Goal: Navigation & Orientation: Understand site structure

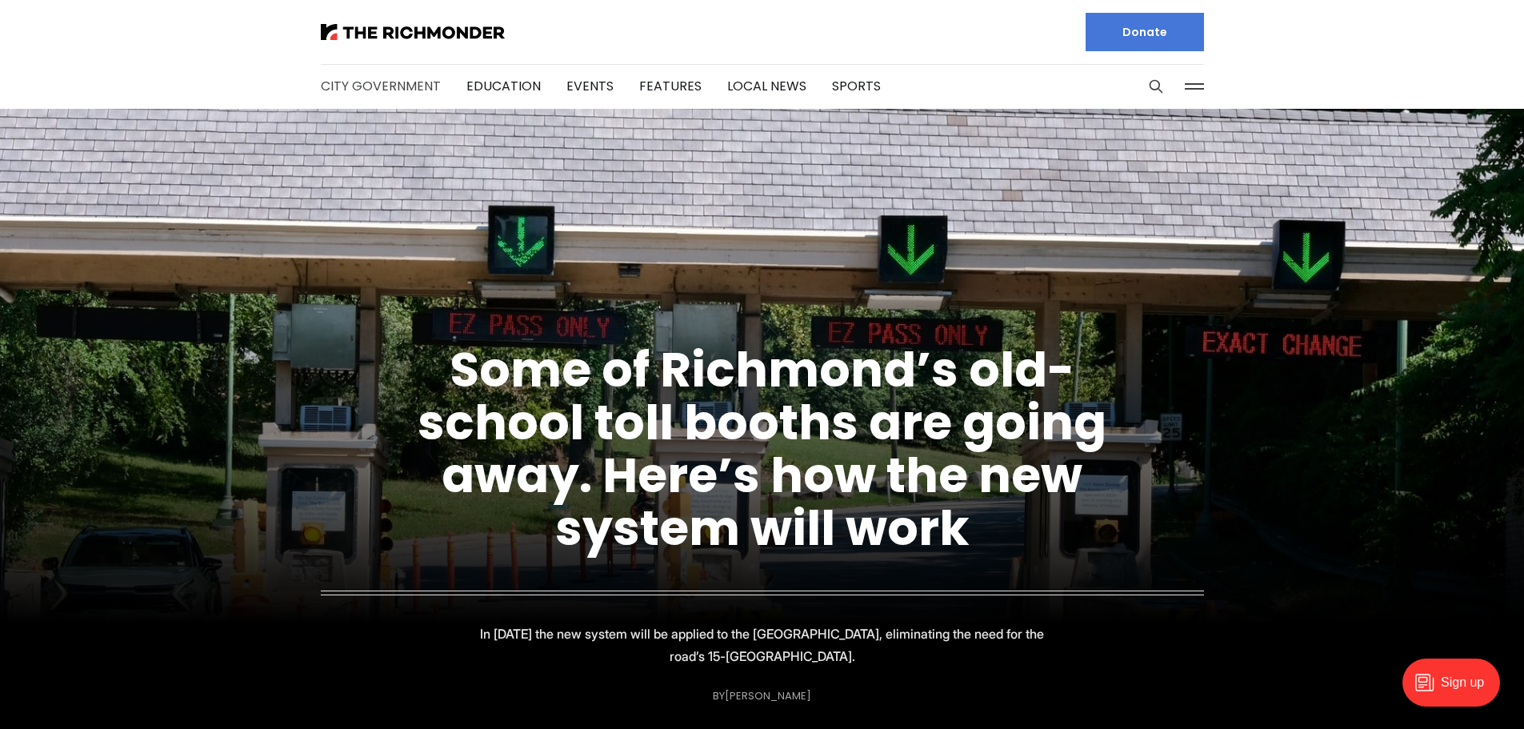
click at [414, 86] on link "City Government" at bounding box center [381, 86] width 120 height 18
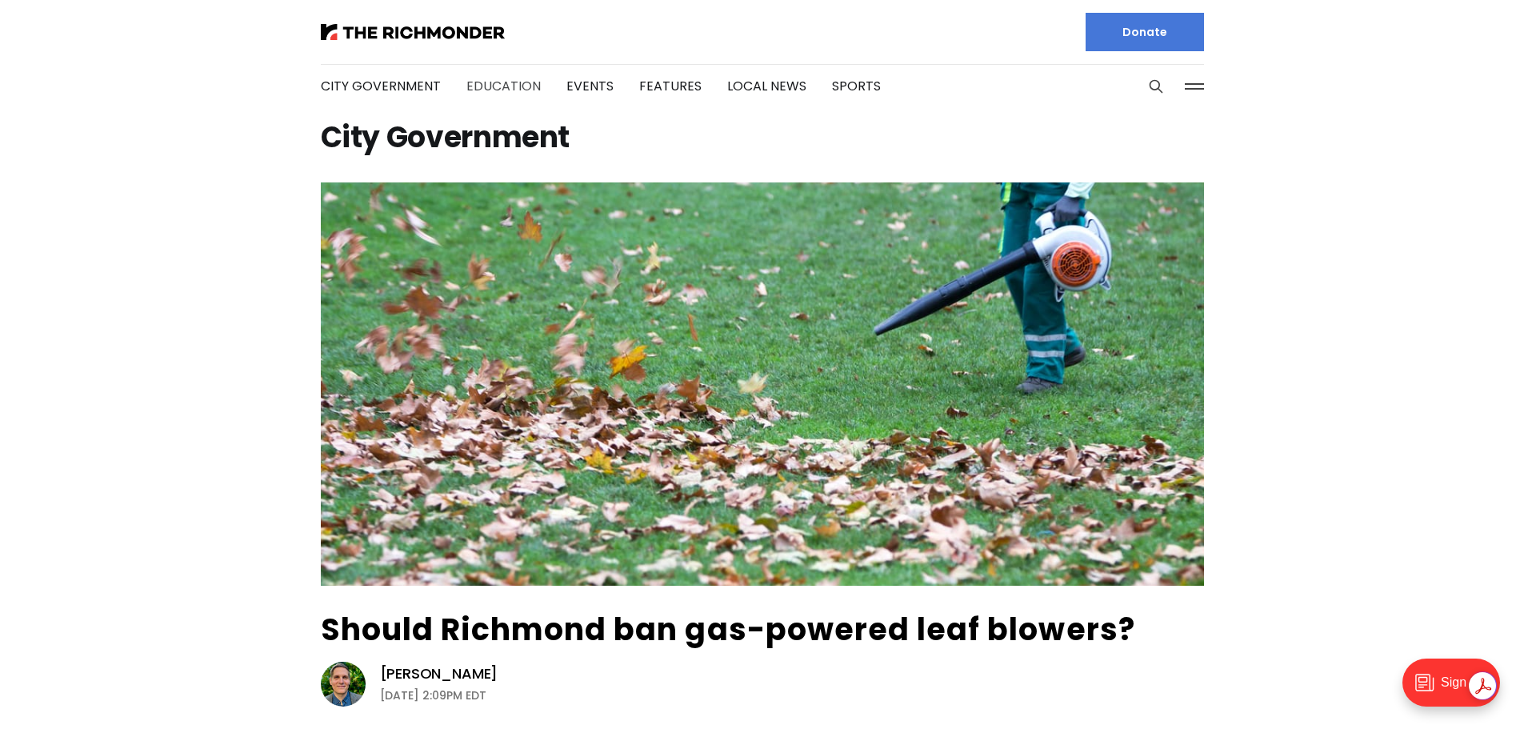
click at [478, 81] on link "Education" at bounding box center [503, 86] width 74 height 18
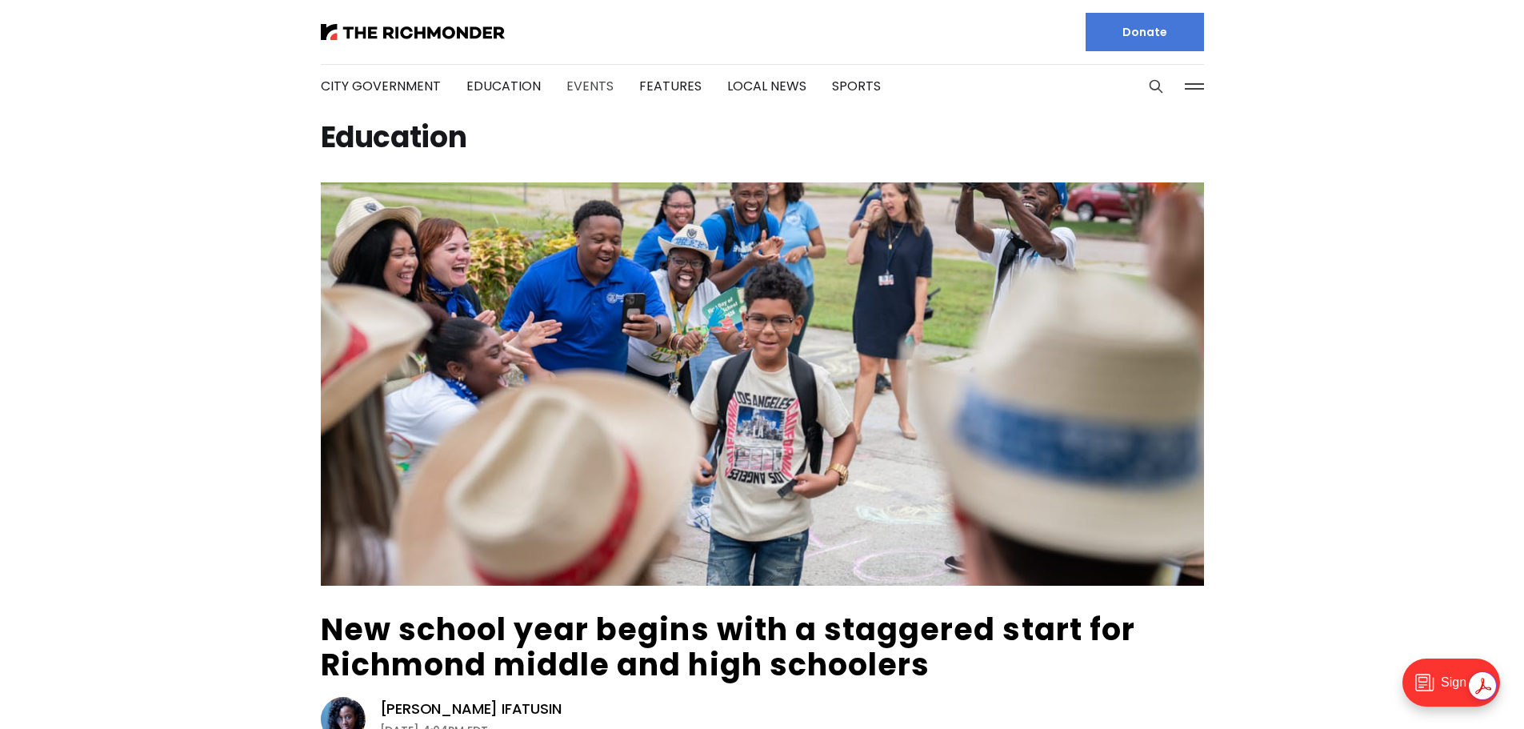
click at [582, 79] on link "Events" at bounding box center [589, 86] width 47 height 18
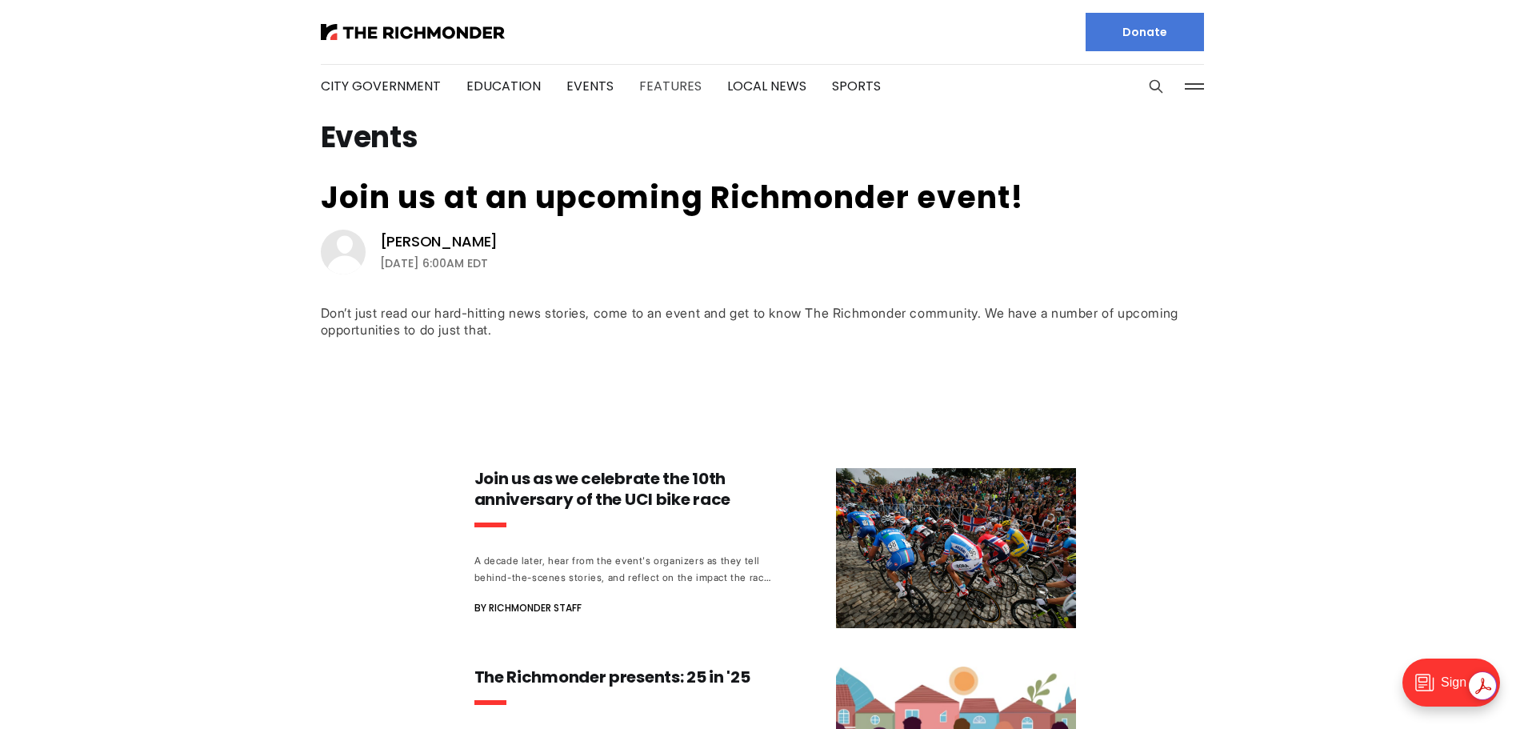
click at [666, 82] on link "Features" at bounding box center [670, 86] width 62 height 18
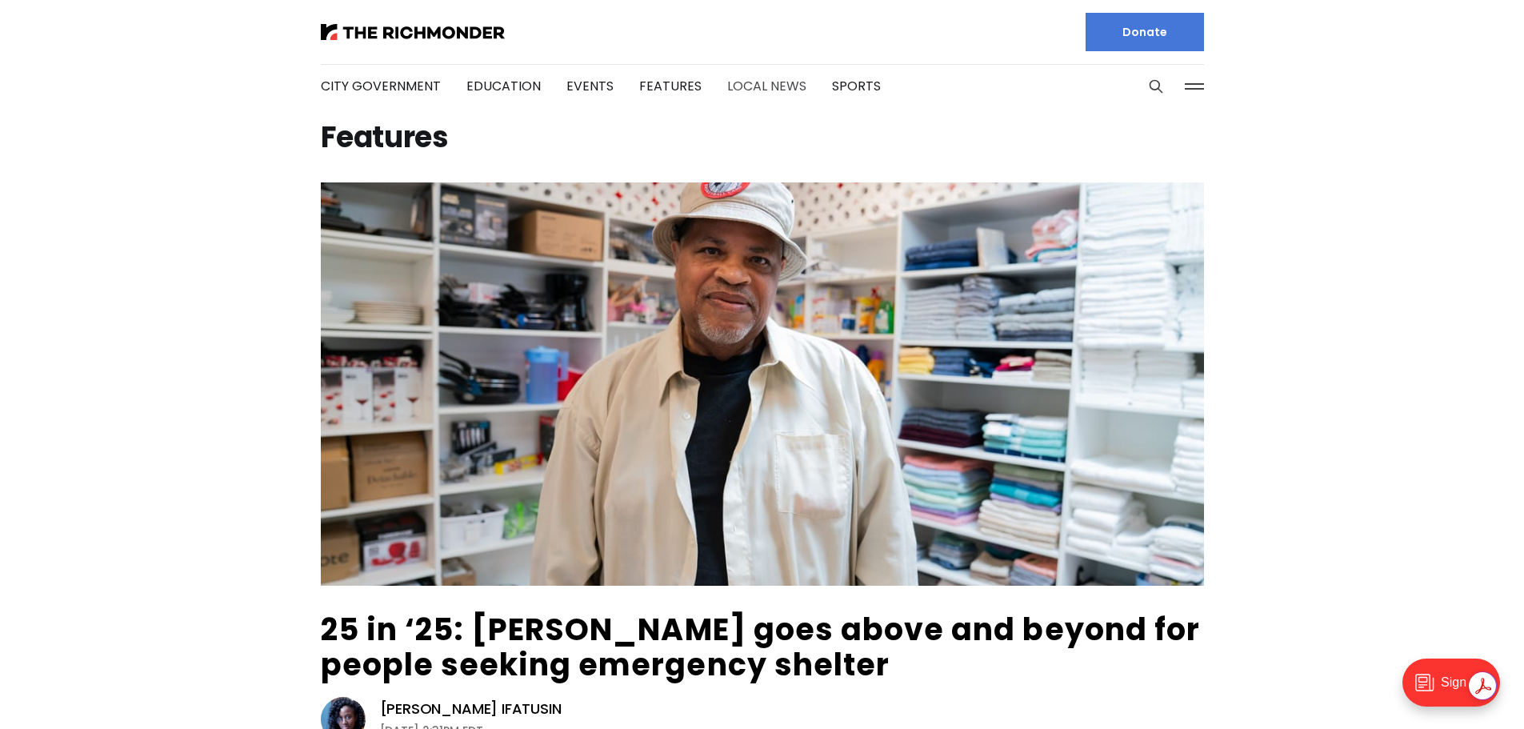
click at [750, 84] on link "Local News" at bounding box center [766, 86] width 79 height 18
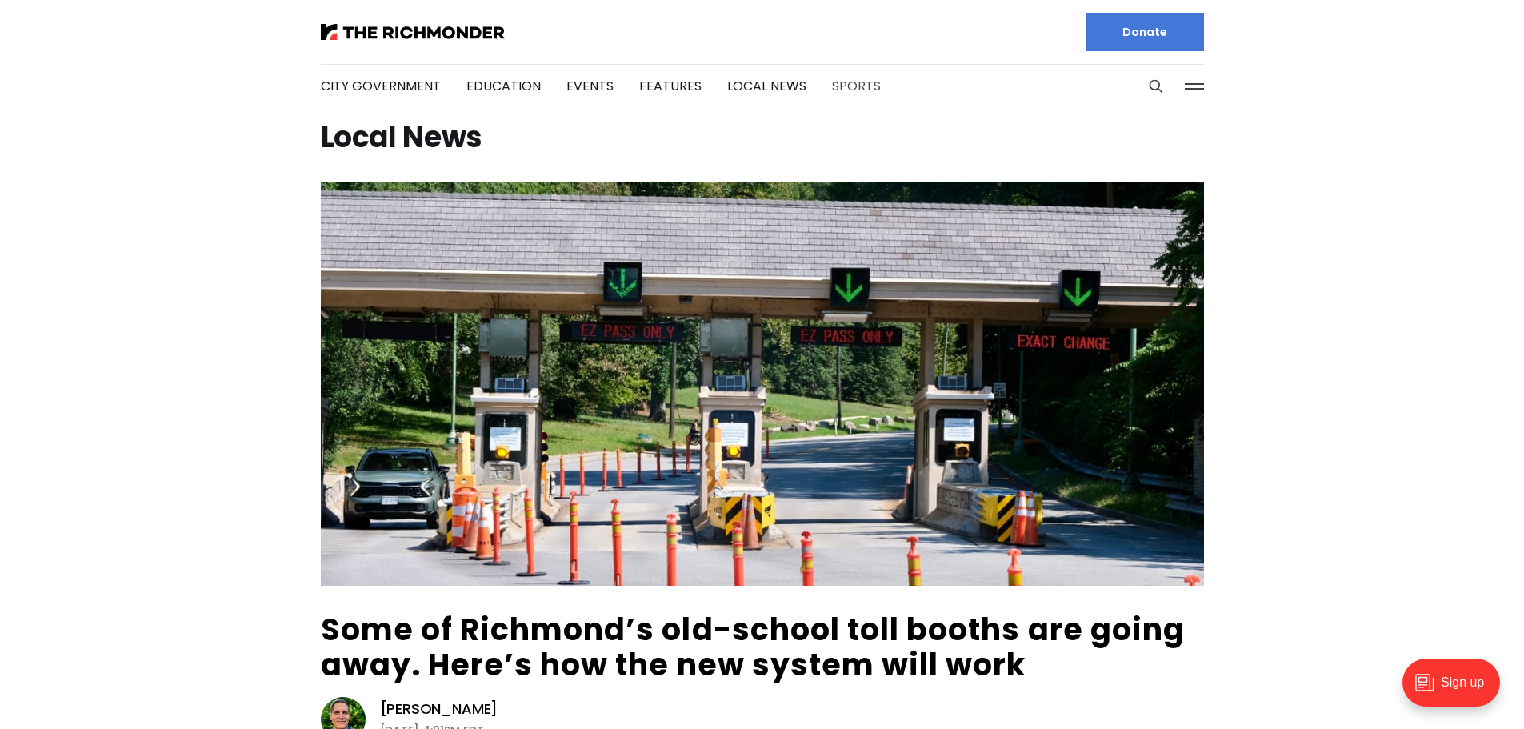
click at [832, 82] on link "Sports" at bounding box center [856, 86] width 49 height 18
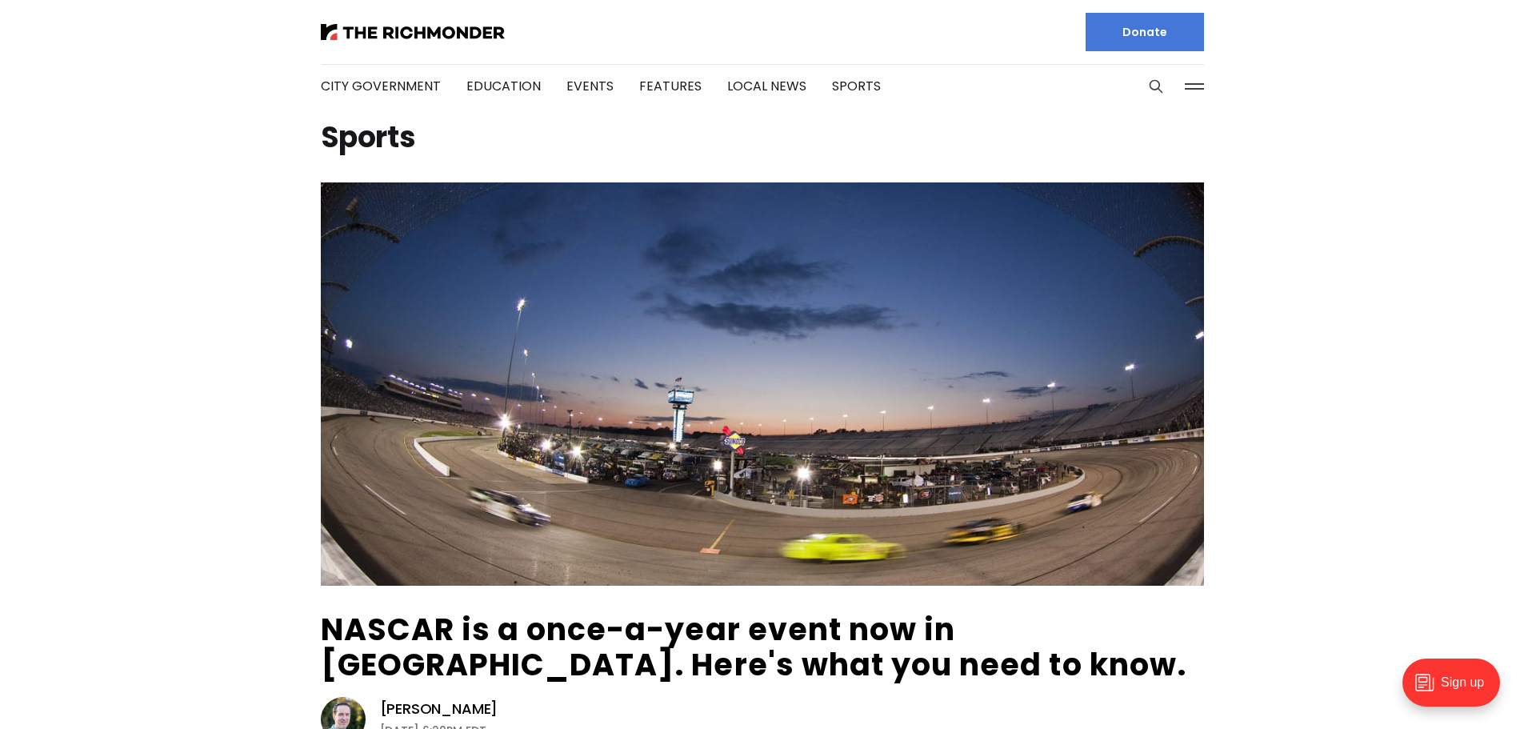
click at [1194, 87] on button at bounding box center [1194, 86] width 24 height 24
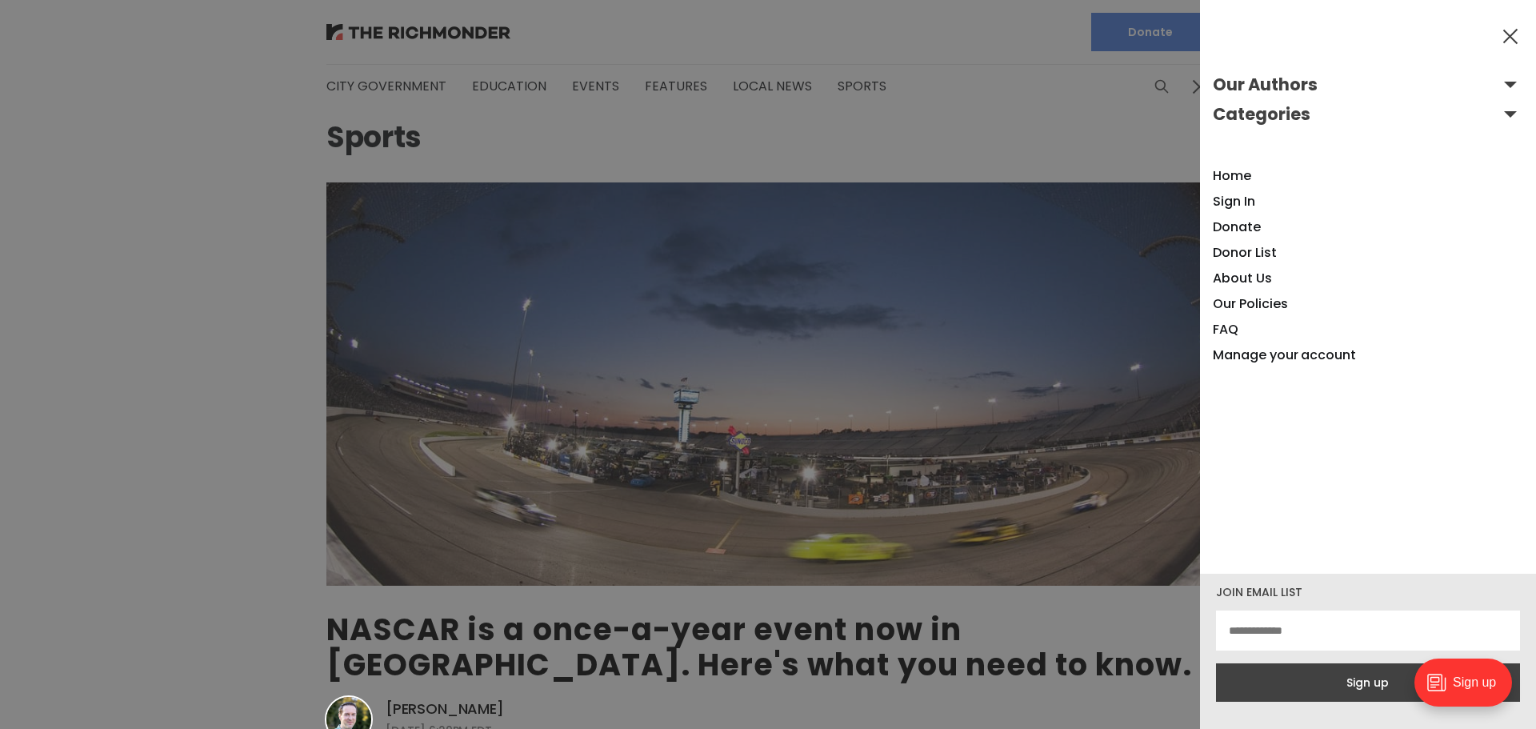
click at [1149, 110] on div at bounding box center [768, 364] width 1536 height 729
